Goal: Task Accomplishment & Management: Manage account settings

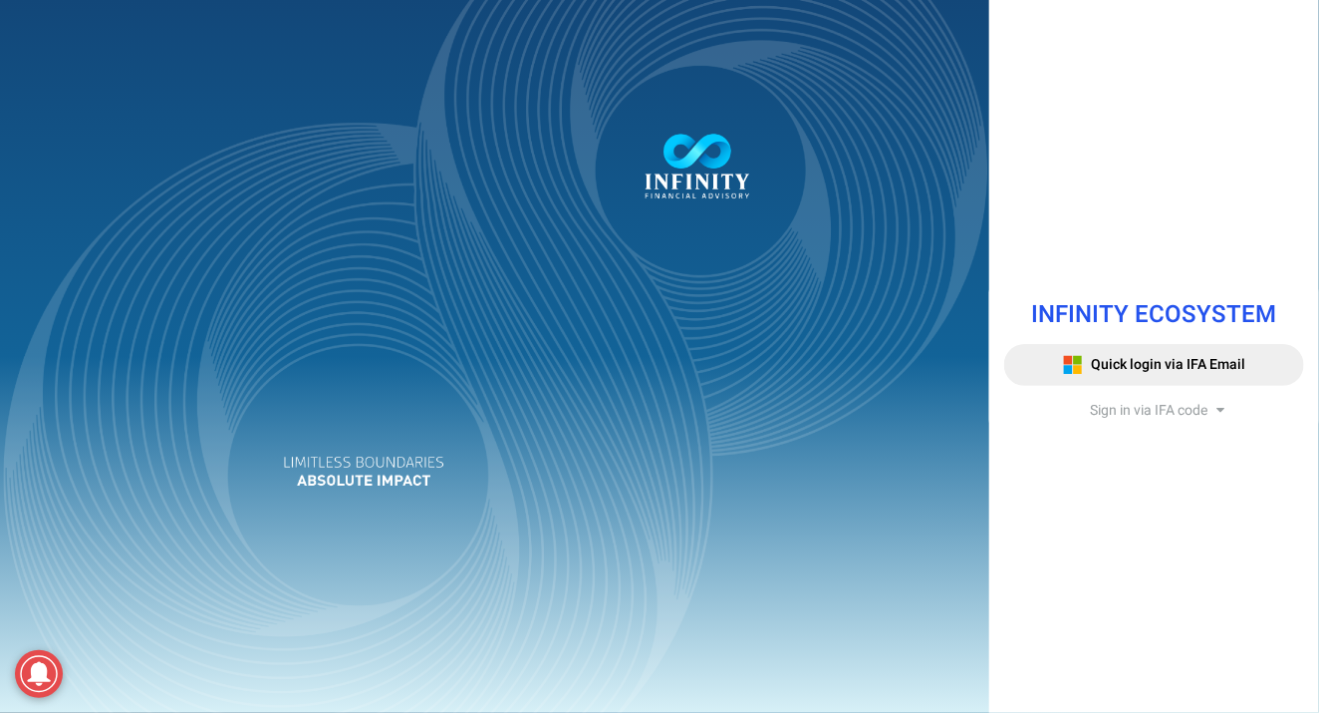
click at [1163, 412] on span "Sign in via IFA code" at bounding box center [1149, 410] width 118 height 21
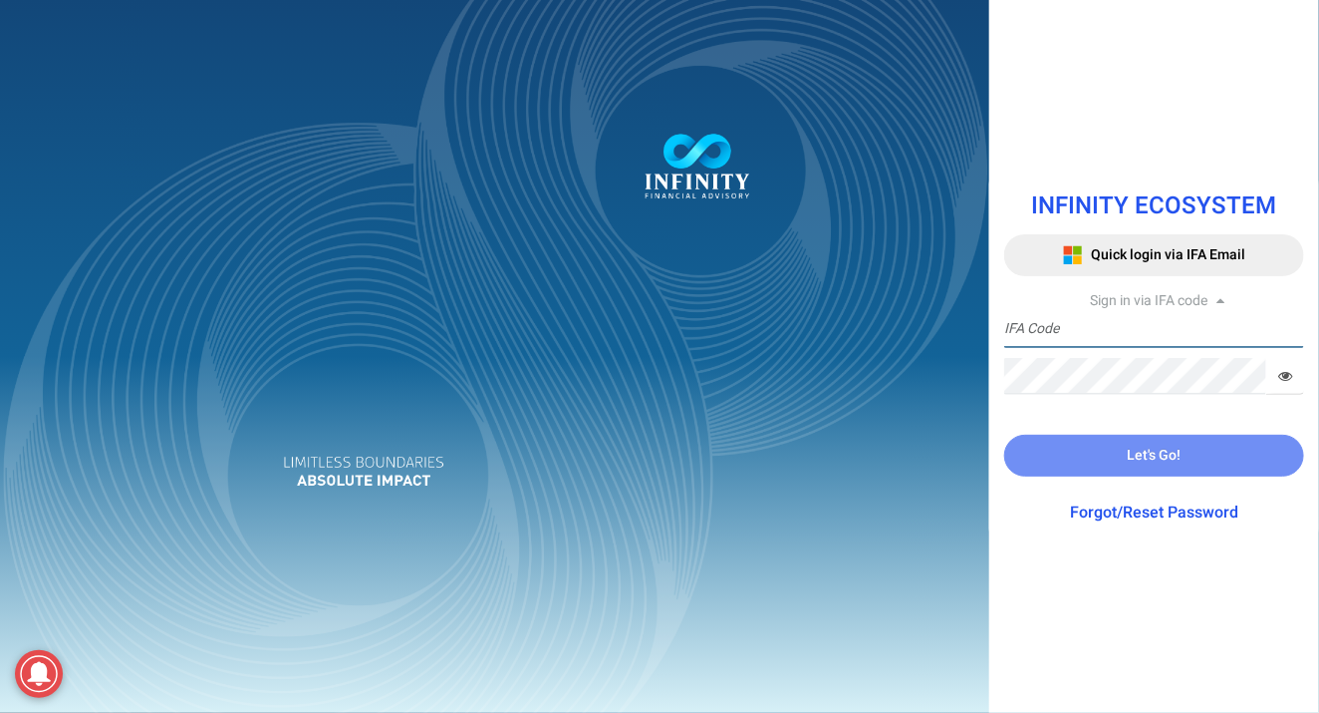
type input "IFA0168"
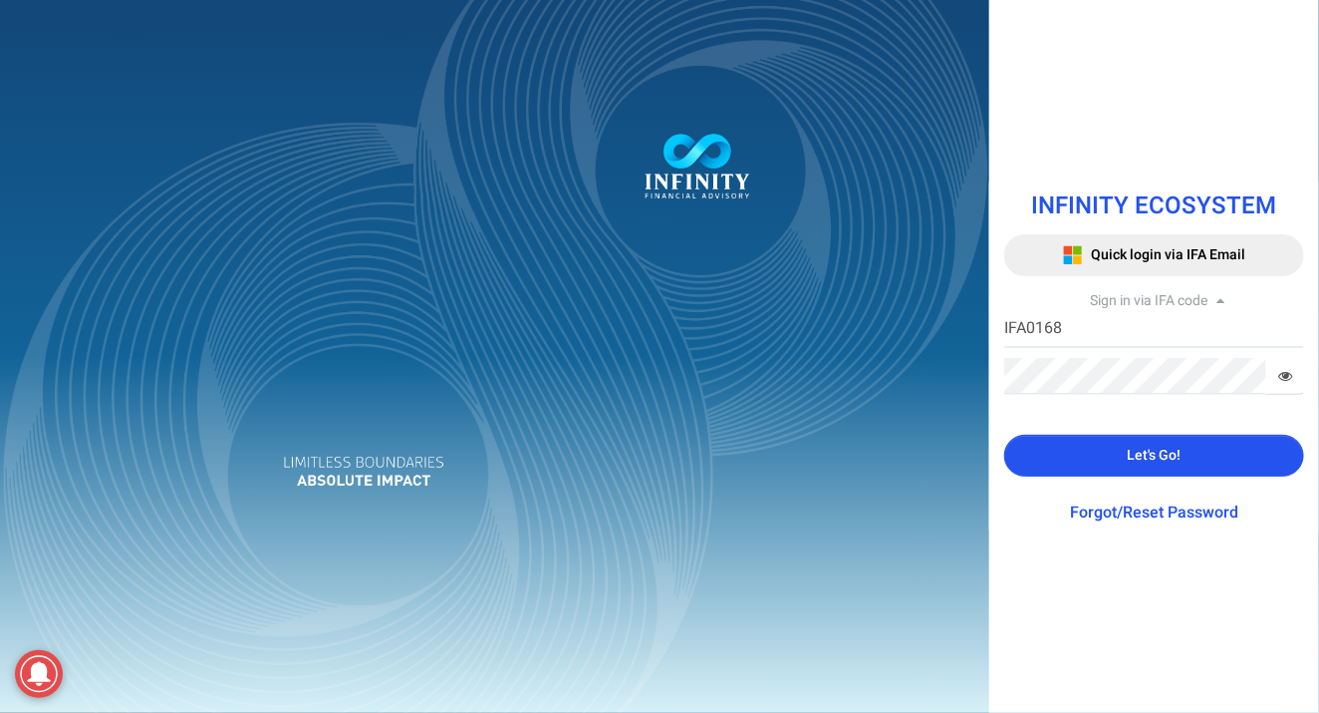
click at [1137, 454] on span "Let's Go!" at bounding box center [1155, 454] width 54 height 21
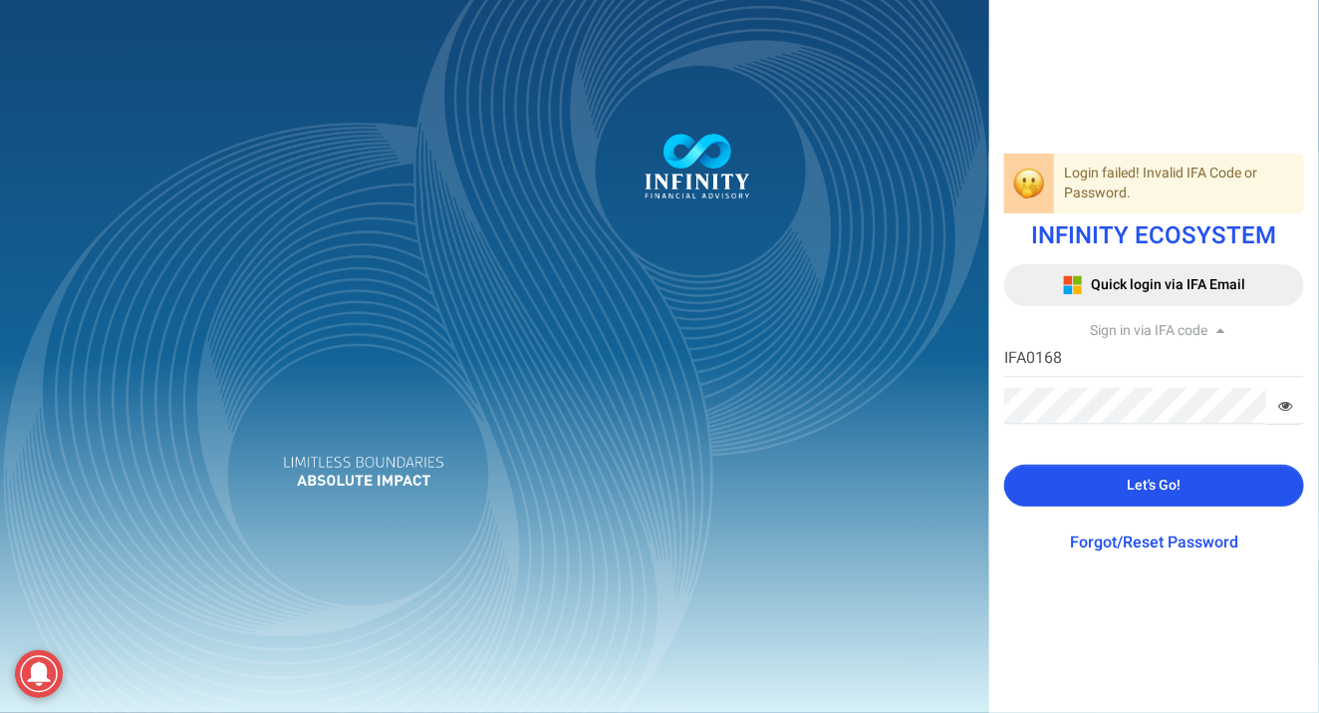
click at [1282, 404] on icon at bounding box center [1286, 406] width 14 height 14
click at [1116, 487] on button "Let's Go!" at bounding box center [1155, 485] width 300 height 42
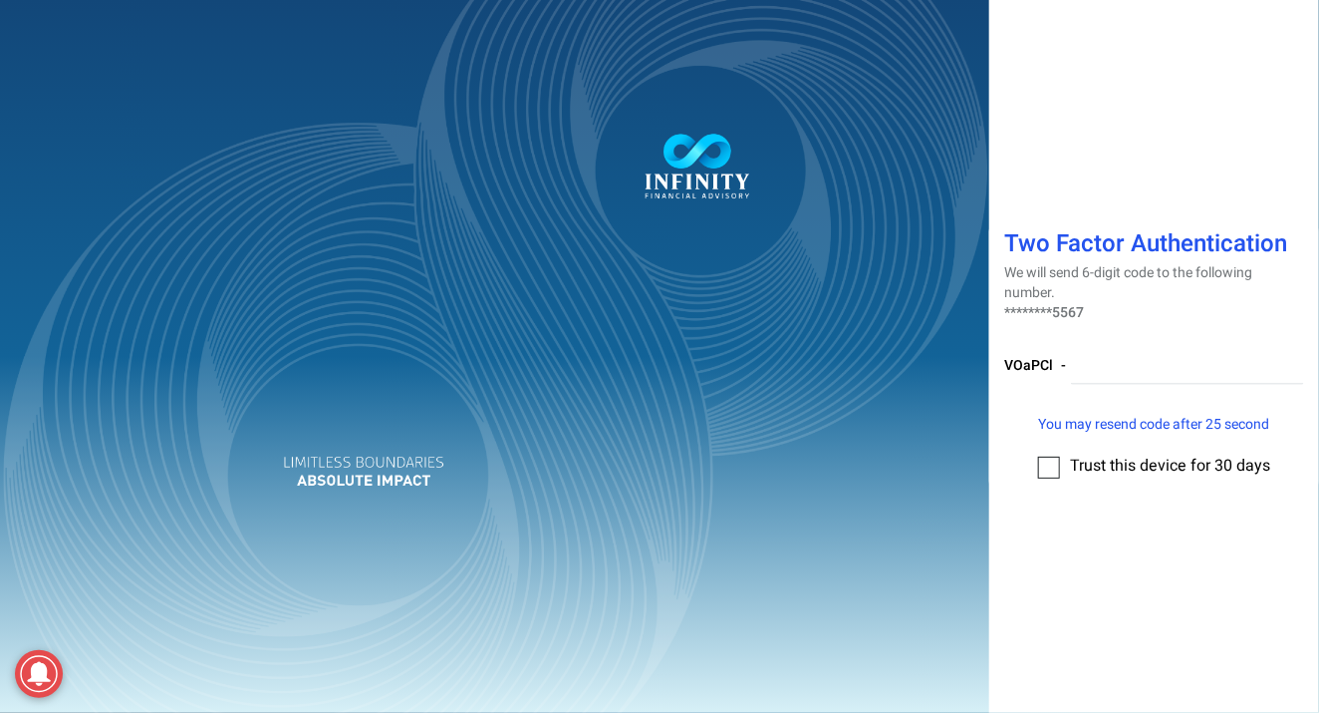
click at [1097, 387] on div "VOaPCl -" at bounding box center [1155, 374] width 300 height 82
click at [1093, 373] on input "number" at bounding box center [1187, 366] width 233 height 37
type input "623129"
